Goal: Obtain resource: Download file/media

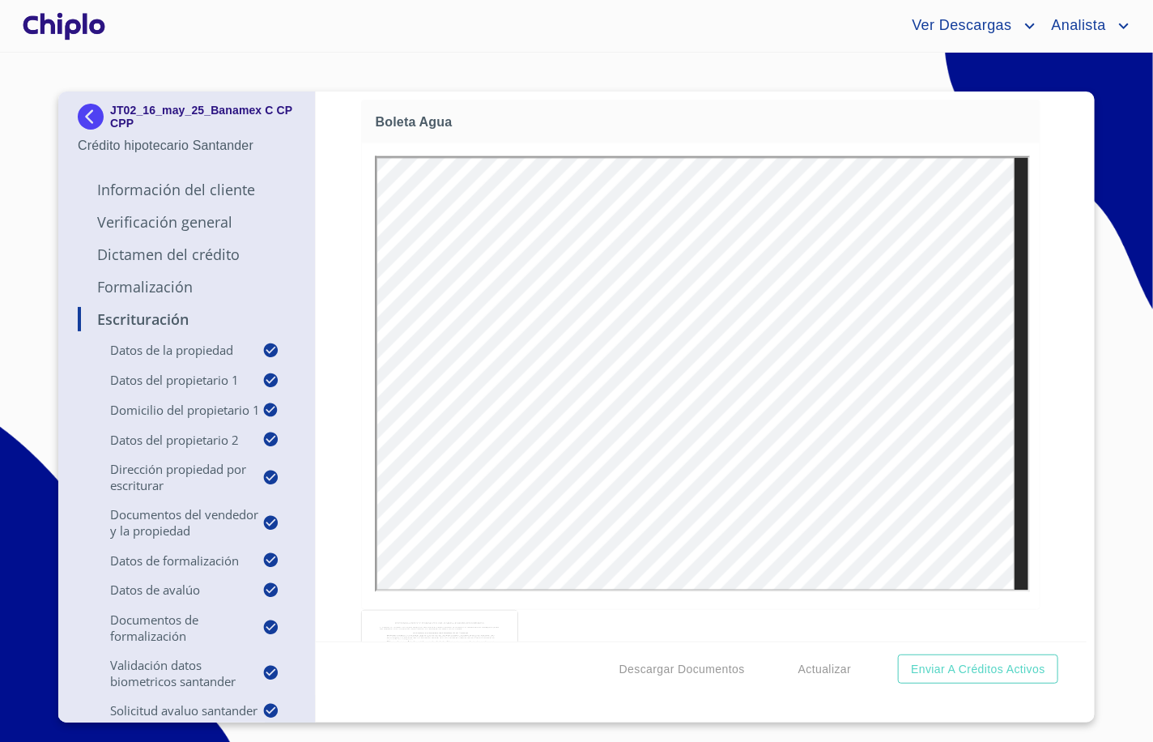
scroll to position [9013, 0]
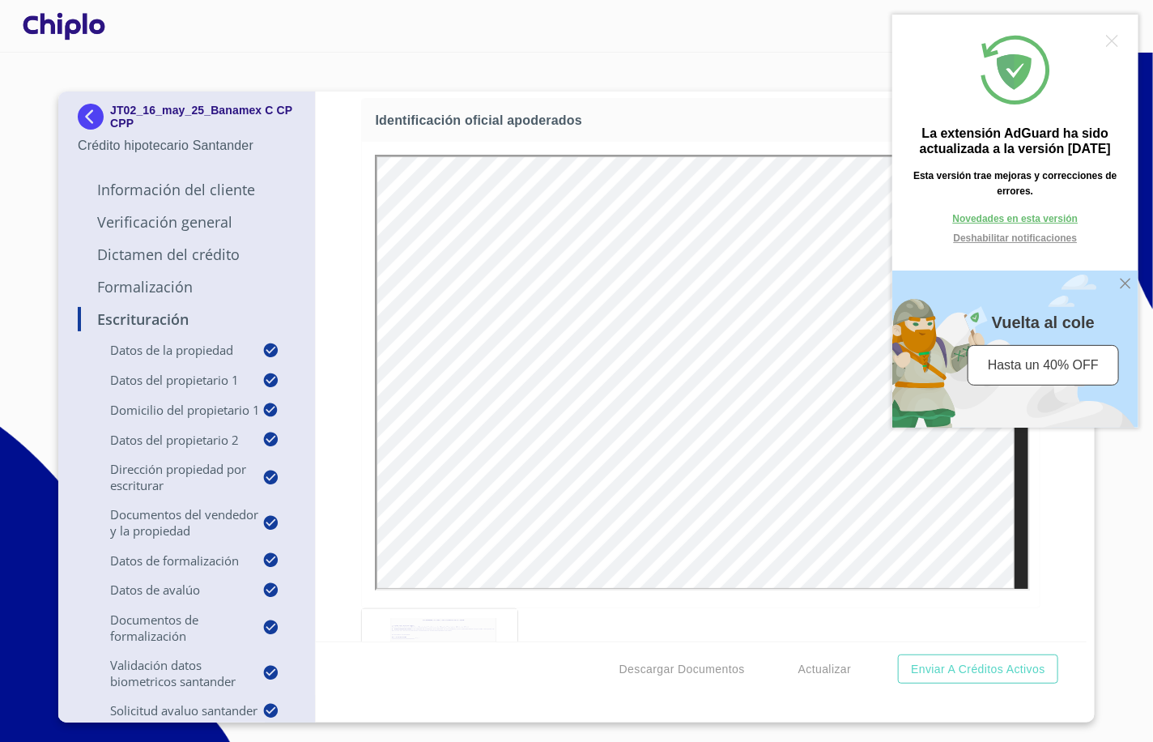
click at [1118, 37] on div "La extensión AdGuard ha sido actualizada a la versión 5.1.139 Esta versión trae…" at bounding box center [1014, 221] width 246 height 413
click at [1111, 40] on div at bounding box center [1111, 41] width 12 height 12
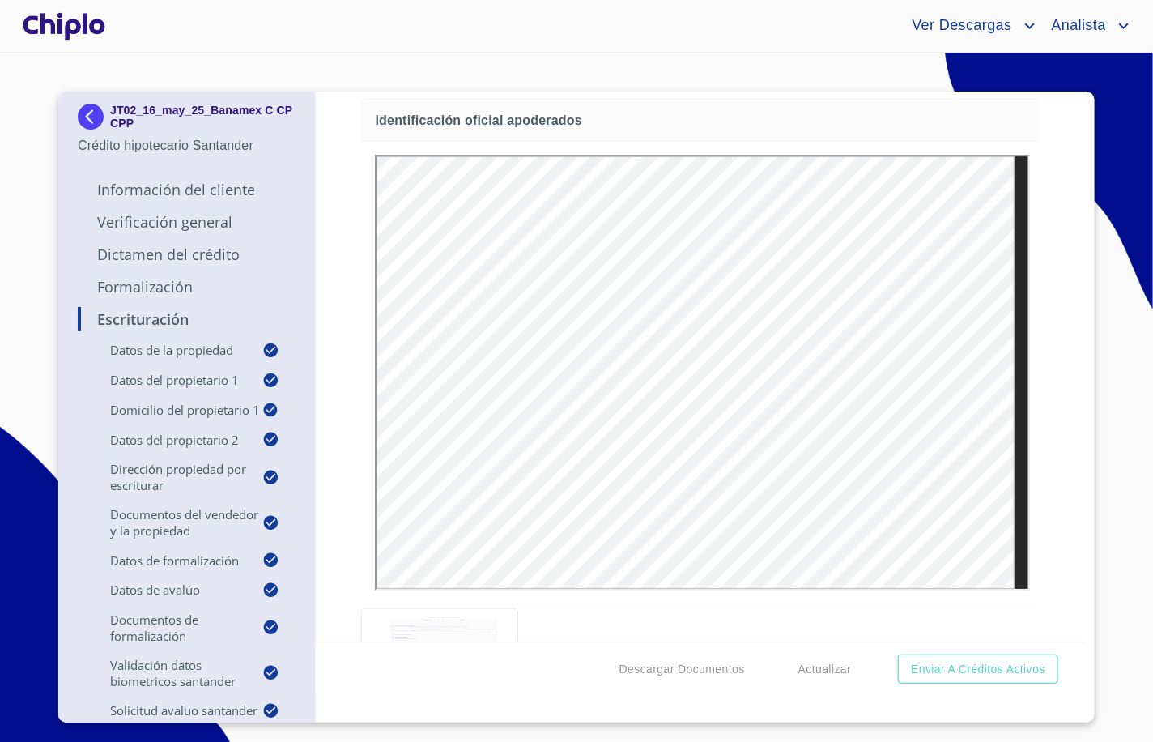
click at [1116, 177] on section "JT02_16_may_25_Banamex C CP CPP Crédito hipotecario Santander Información del C…" at bounding box center [576, 397] width 1153 height 689
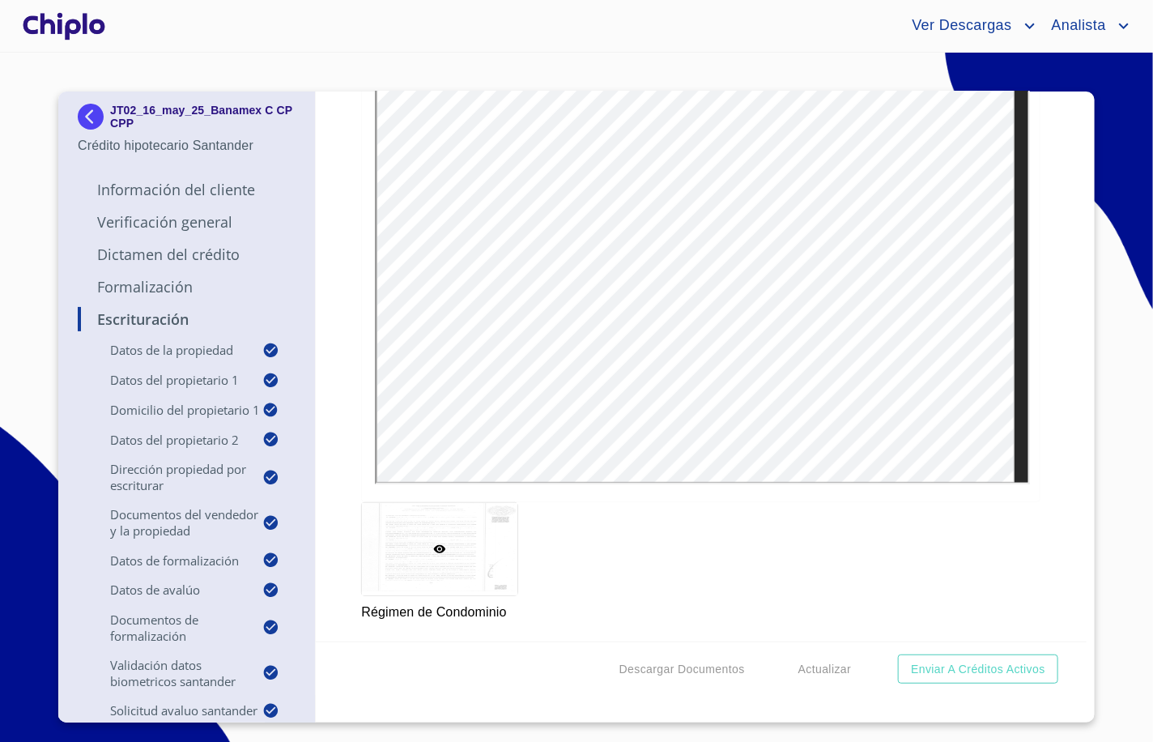
scroll to position [10579, 0]
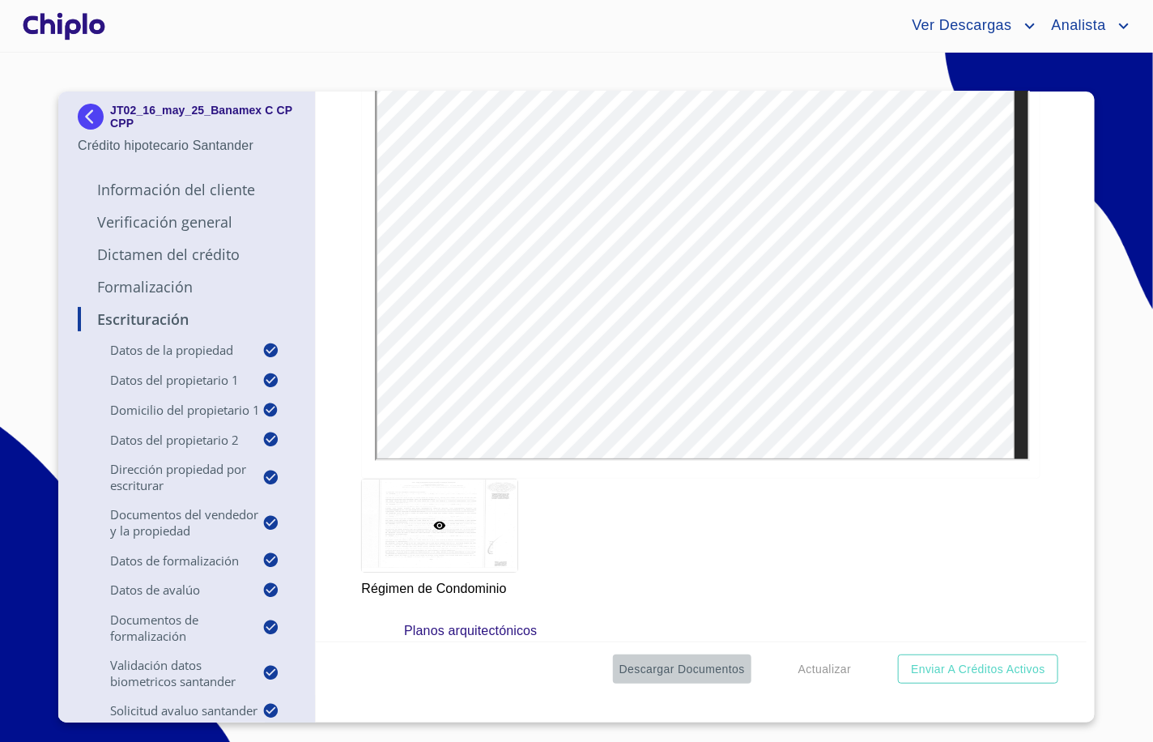
click at [706, 673] on span "Descargar Documentos" at bounding box center [681, 669] width 125 height 20
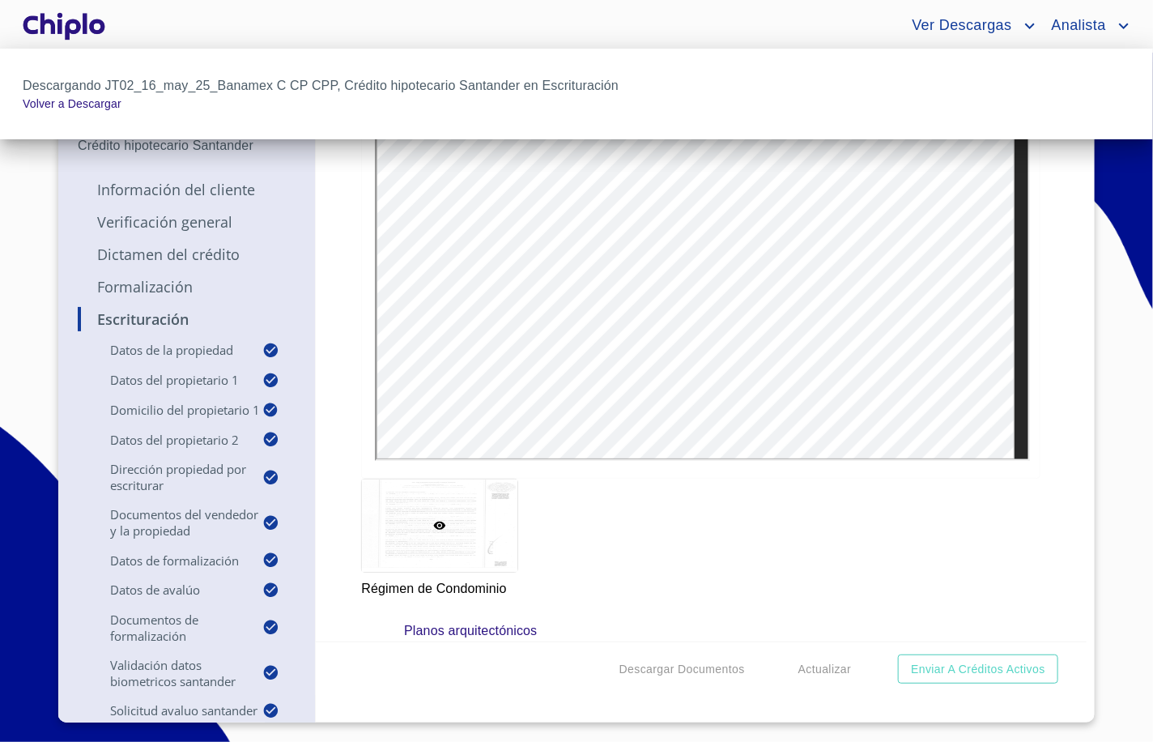
click at [229, 24] on div at bounding box center [576, 371] width 1153 height 742
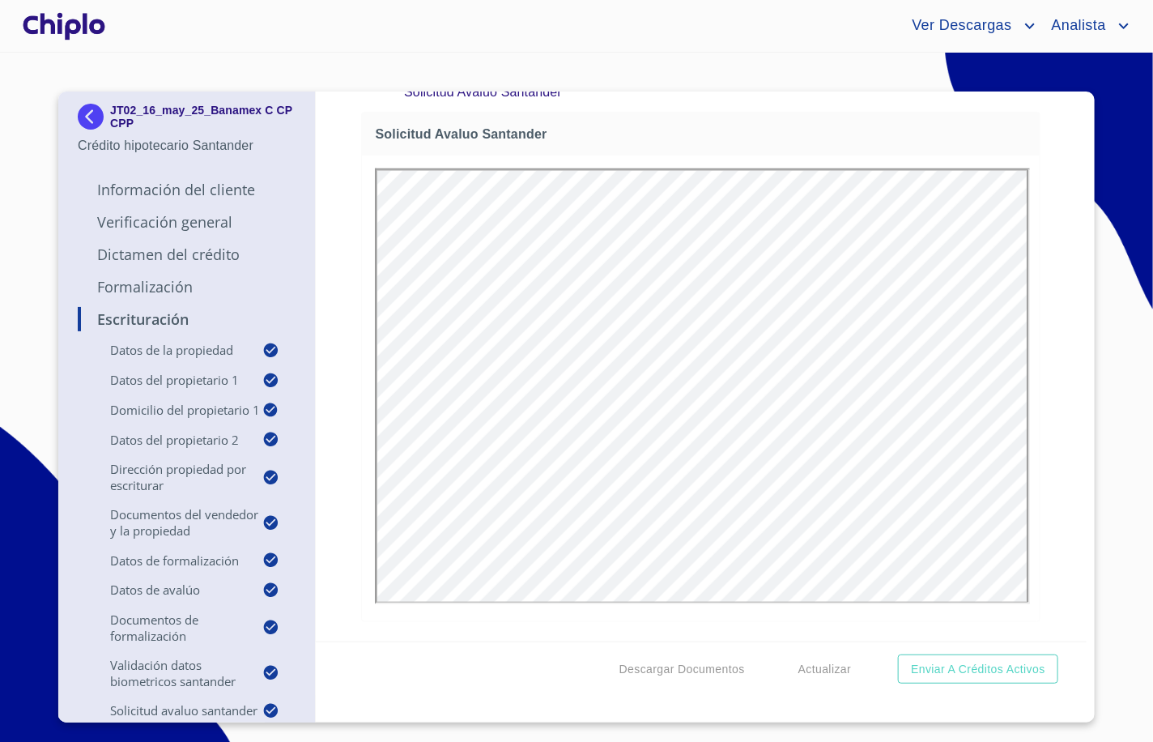
scroll to position [16549, 0]
click at [449, 21] on div "Ver Descargas Analista" at bounding box center [620, 26] width 1025 height 26
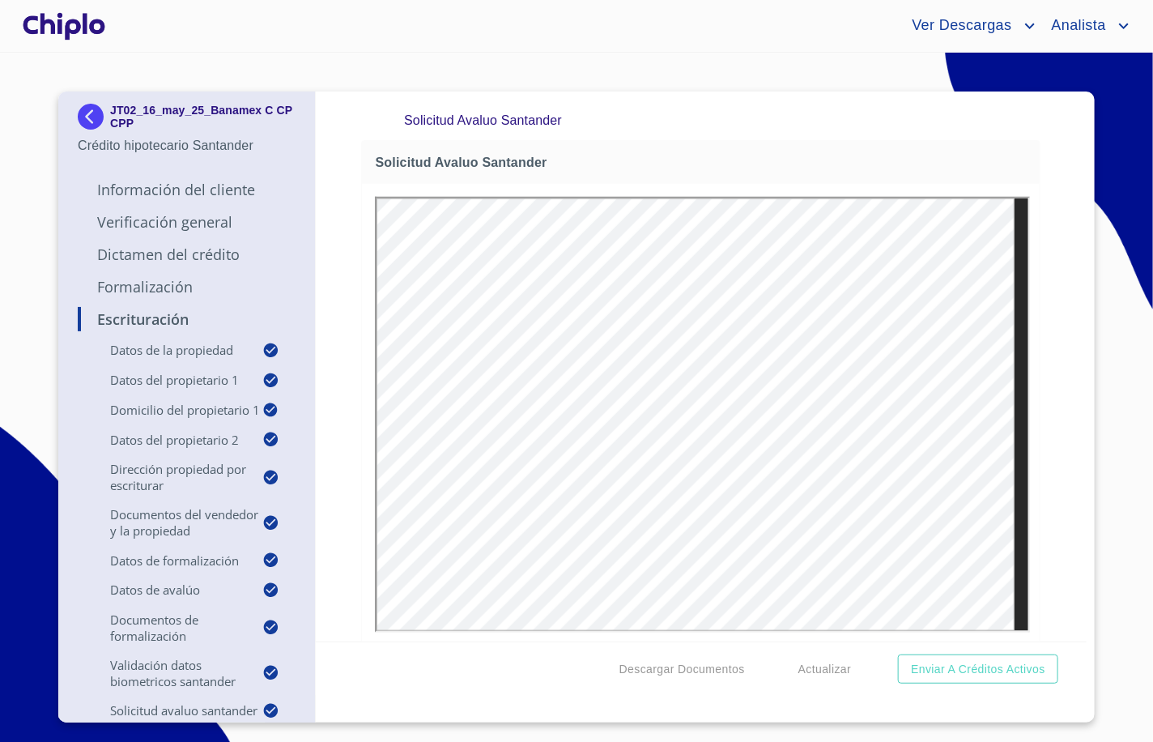
scroll to position [15788, 0]
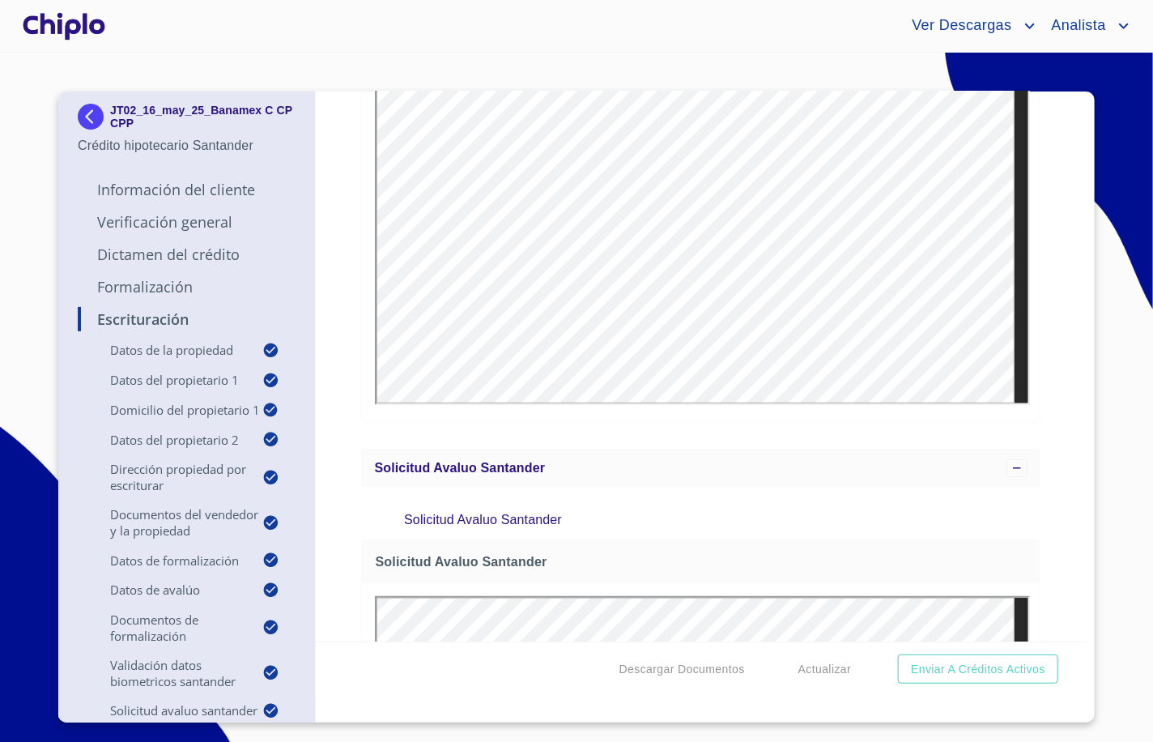
click at [341, 179] on div "Escrituración Datos de la propiedad Tipo de propiedad   * CASA EN CONDOMINIO ​ …" at bounding box center [702, 366] width 772 height 550
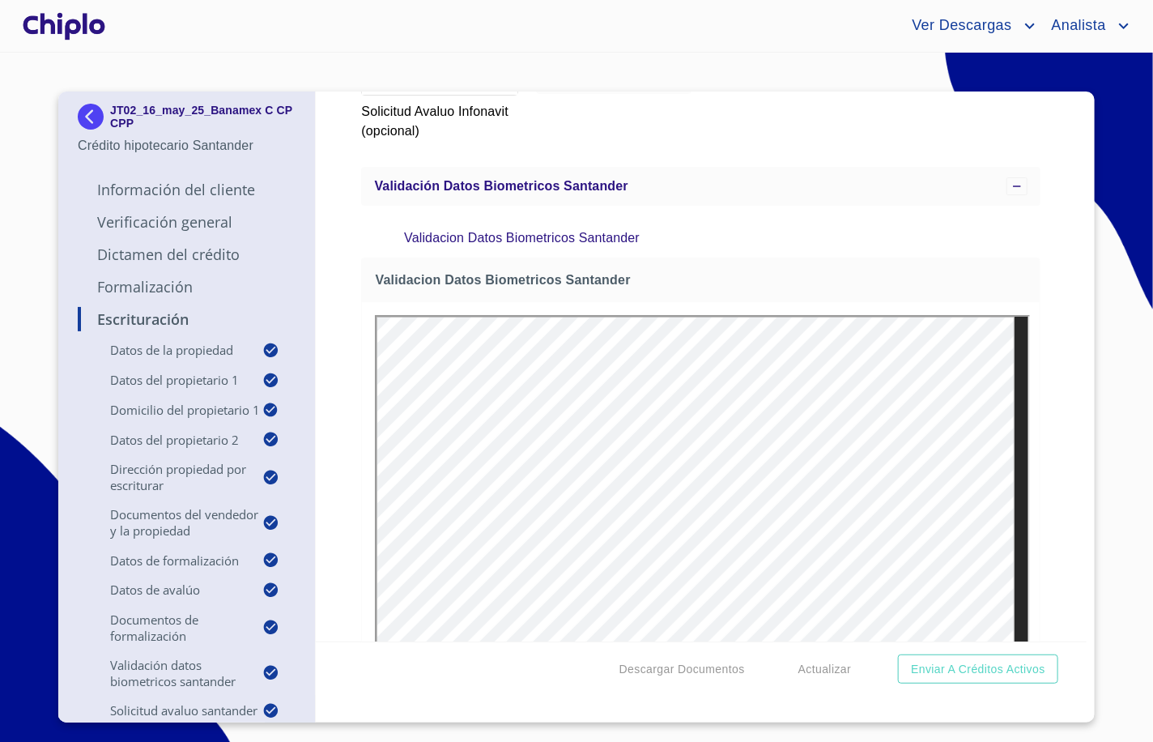
scroll to position [15429, 0]
